Goal: Information Seeking & Learning: Learn about a topic

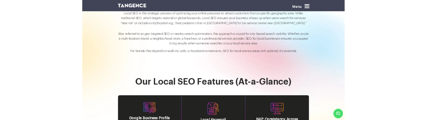
scroll to position [1035, 0]
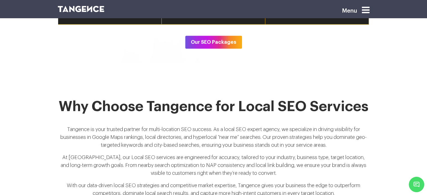
click at [184, 99] on h2 "Why Choose Tangence for Local SEO Services" at bounding box center [214, 110] width 312 height 22
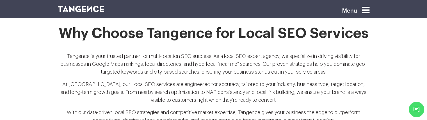
scroll to position [1108, 0]
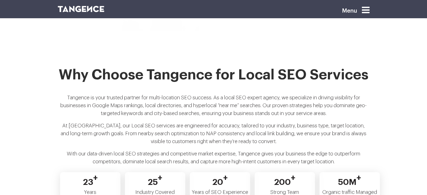
scroll to position [1066, 0]
